Goal: Task Accomplishment & Management: Complete application form

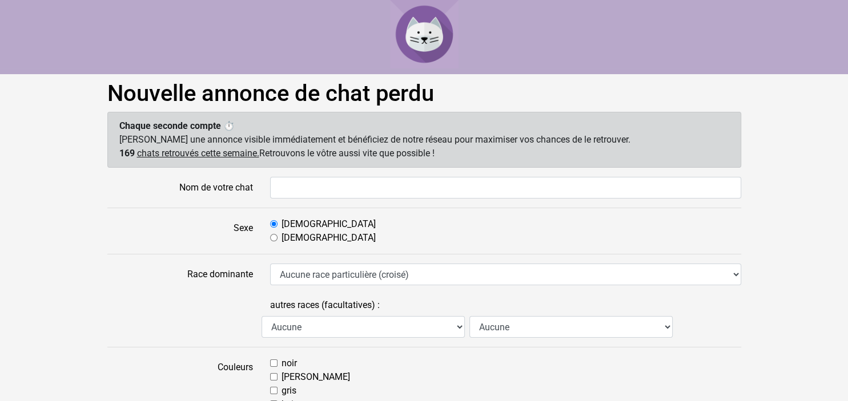
click at [330, 237] on div "[DEMOGRAPHIC_DATA]" at bounding box center [505, 238] width 471 height 14
click at [324, 241] on div "[DEMOGRAPHIC_DATA]" at bounding box center [505, 238] width 471 height 14
click at [292, 241] on label "[DEMOGRAPHIC_DATA]" at bounding box center [328, 238] width 94 height 14
click at [277, 241] on input "[DEMOGRAPHIC_DATA]" at bounding box center [273, 237] width 7 height 7
radio input "true"
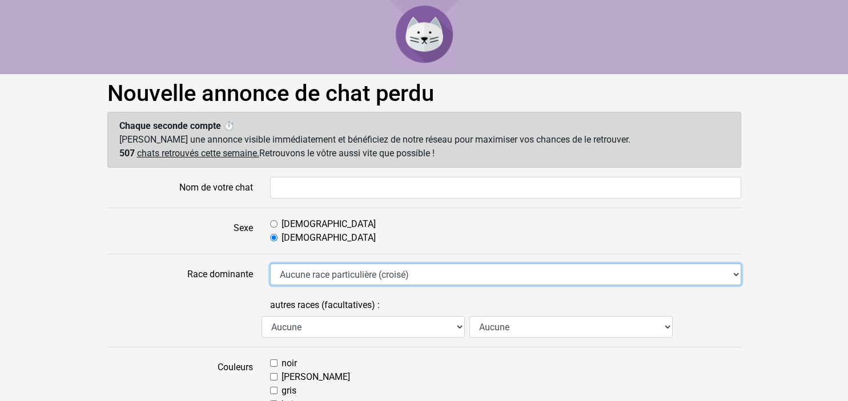
click at [270, 264] on select "Aucune race particulière (croisé) Abyssin Américain à poil dur American Bobtail…" at bounding box center [505, 275] width 471 height 22
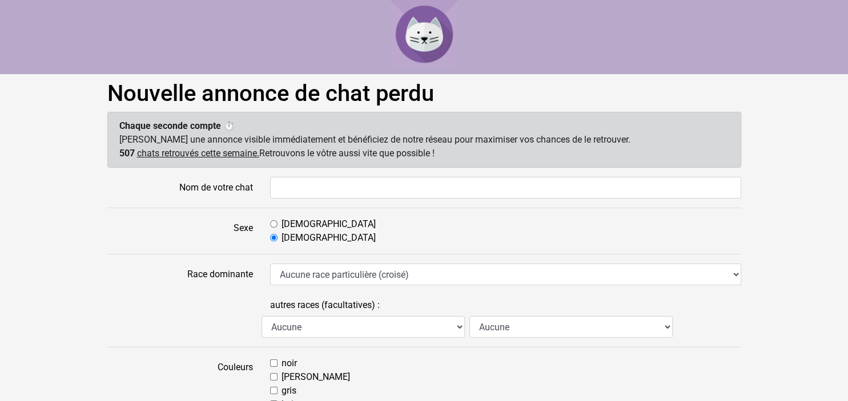
click at [176, 218] on label "Sexe" at bounding box center [180, 230] width 163 height 27
